Goal: Find specific page/section: Find specific page/section

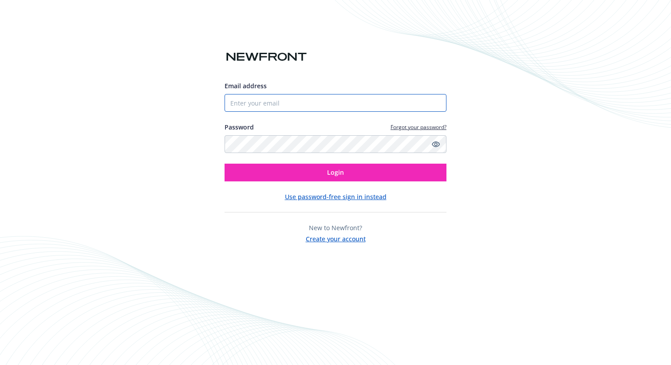
click at [290, 98] on input "Email address" at bounding box center [336, 103] width 222 height 18
type input "[PERSON_NAME][EMAIL_ADDRESS][PERSON_NAME][DOMAIN_NAME]"
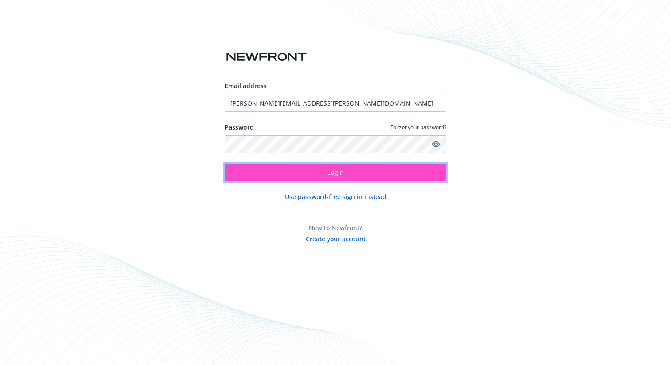
click at [338, 170] on span "Login" at bounding box center [335, 172] width 17 height 8
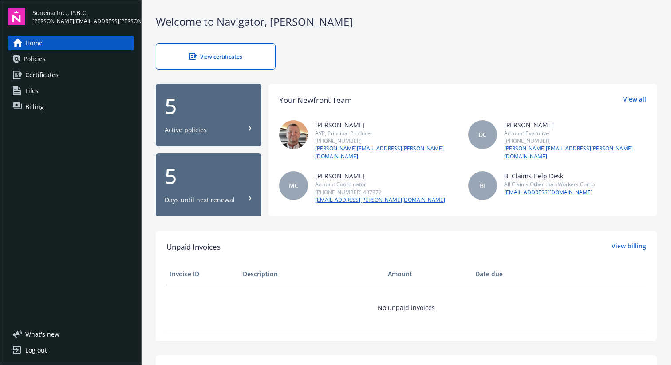
click at [76, 63] on link "Policies" at bounding box center [71, 59] width 126 height 14
